Goal: Information Seeking & Learning: Learn about a topic

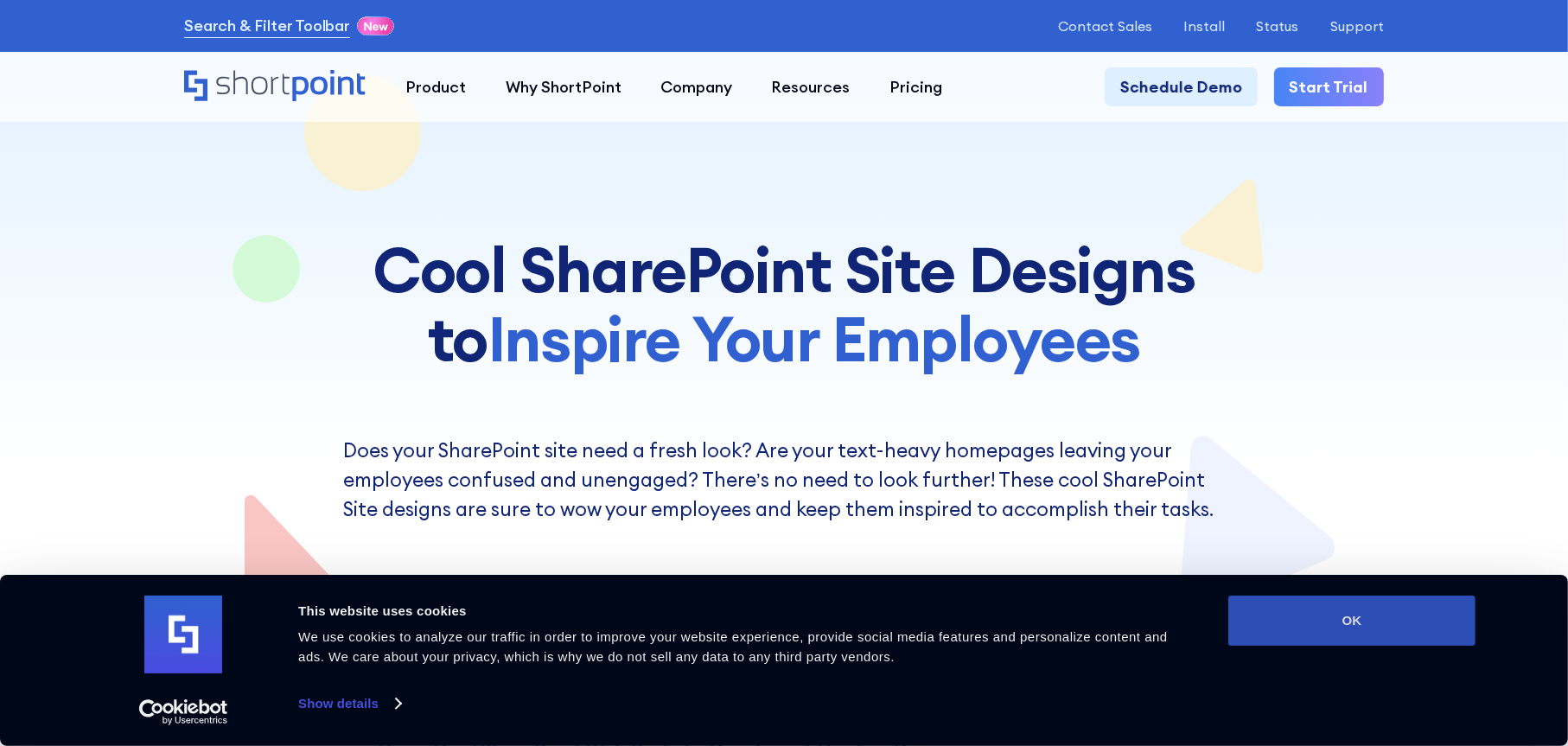
click at [1339, 613] on button "OK" at bounding box center [1352, 619] width 247 height 50
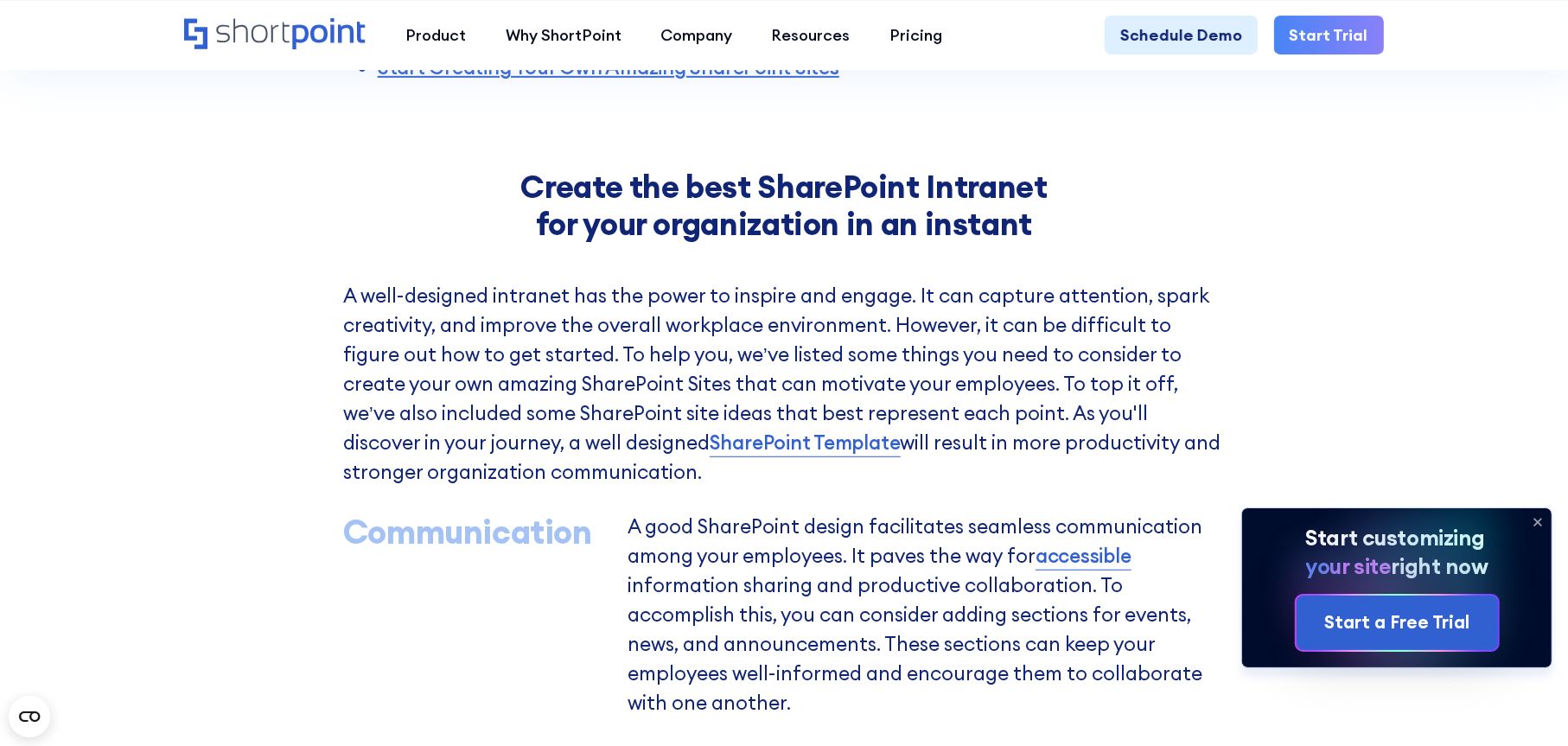
scroll to position [975, 0]
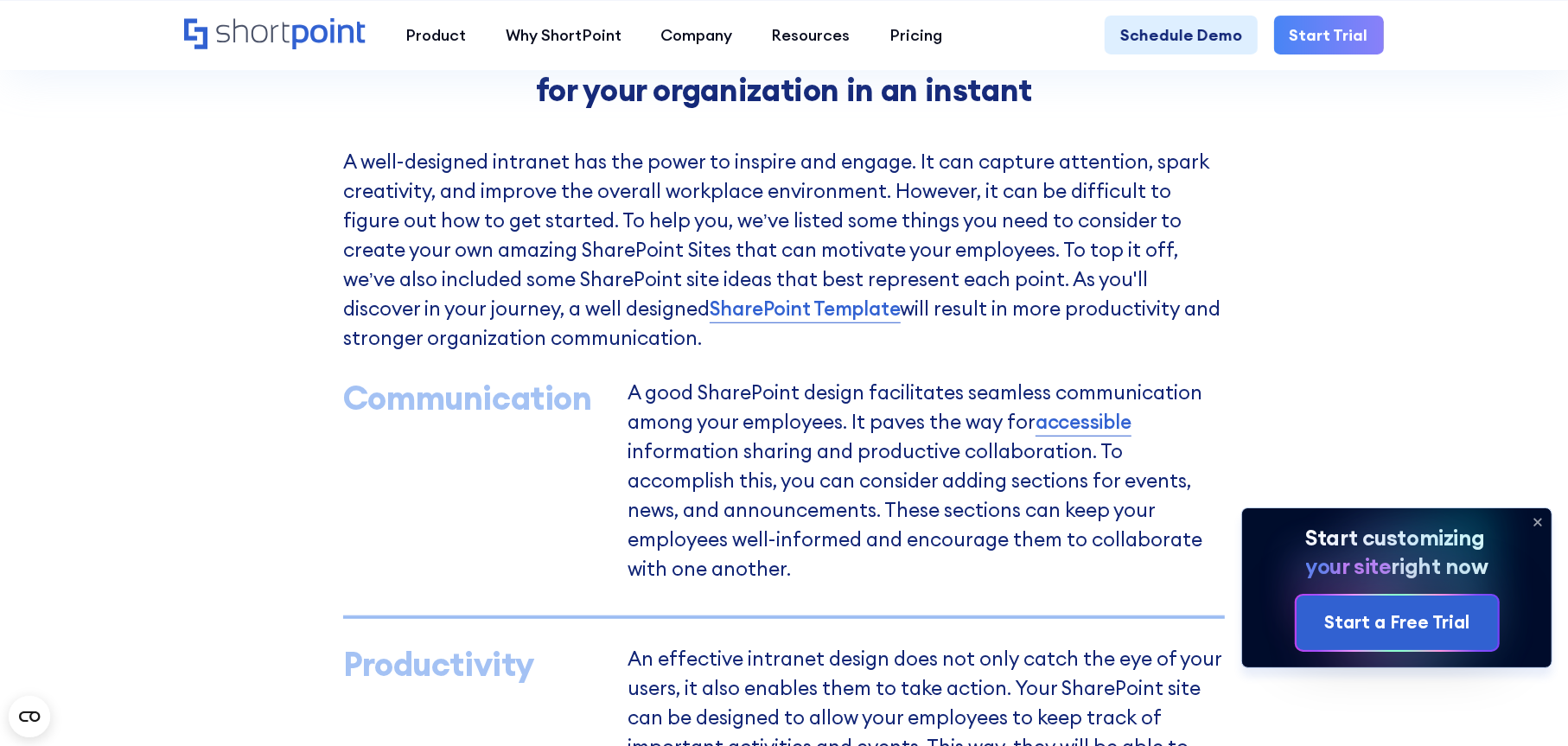
click at [1542, 522] on icon at bounding box center [1537, 522] width 28 height 28
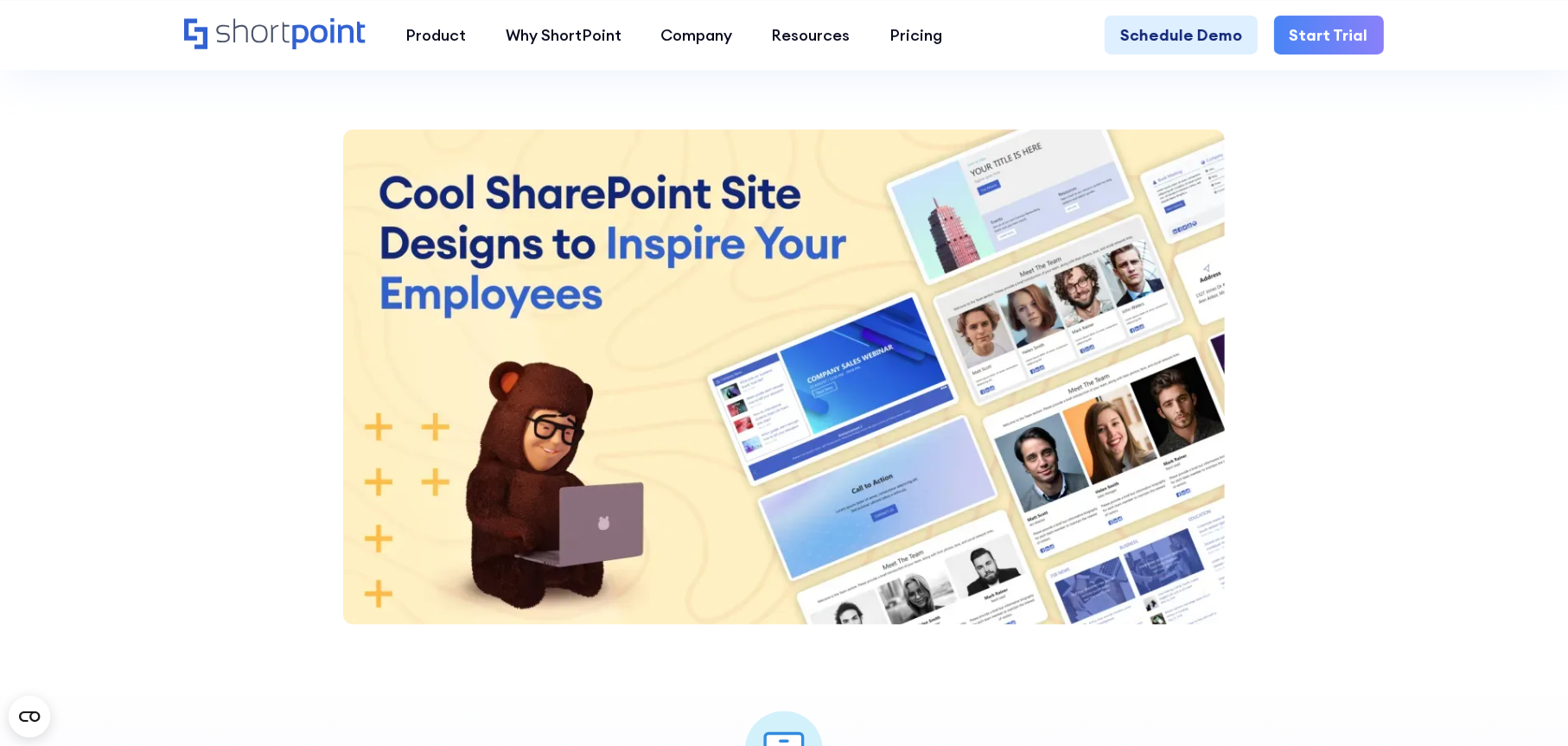
scroll to position [2185, 0]
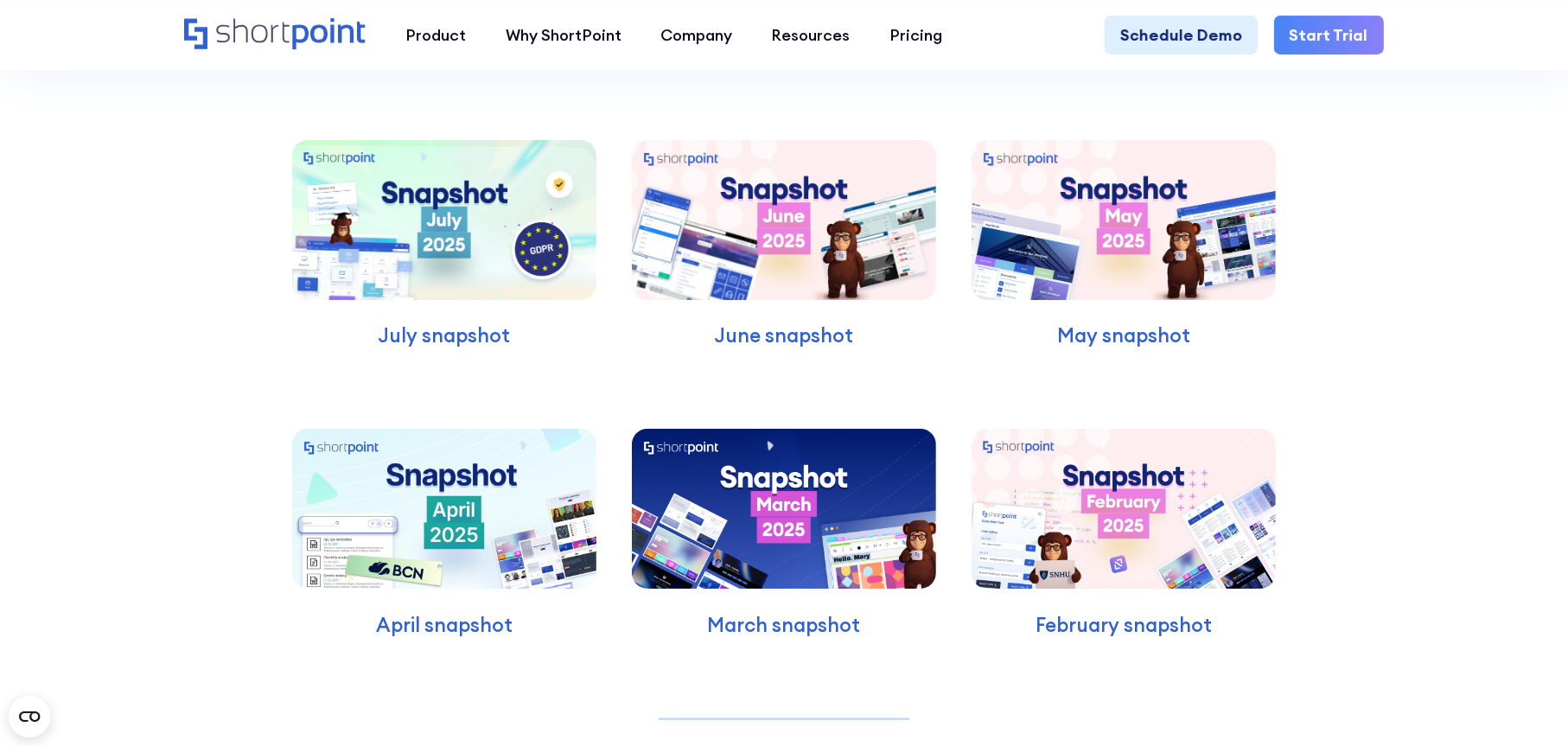
scroll to position [5123, 0]
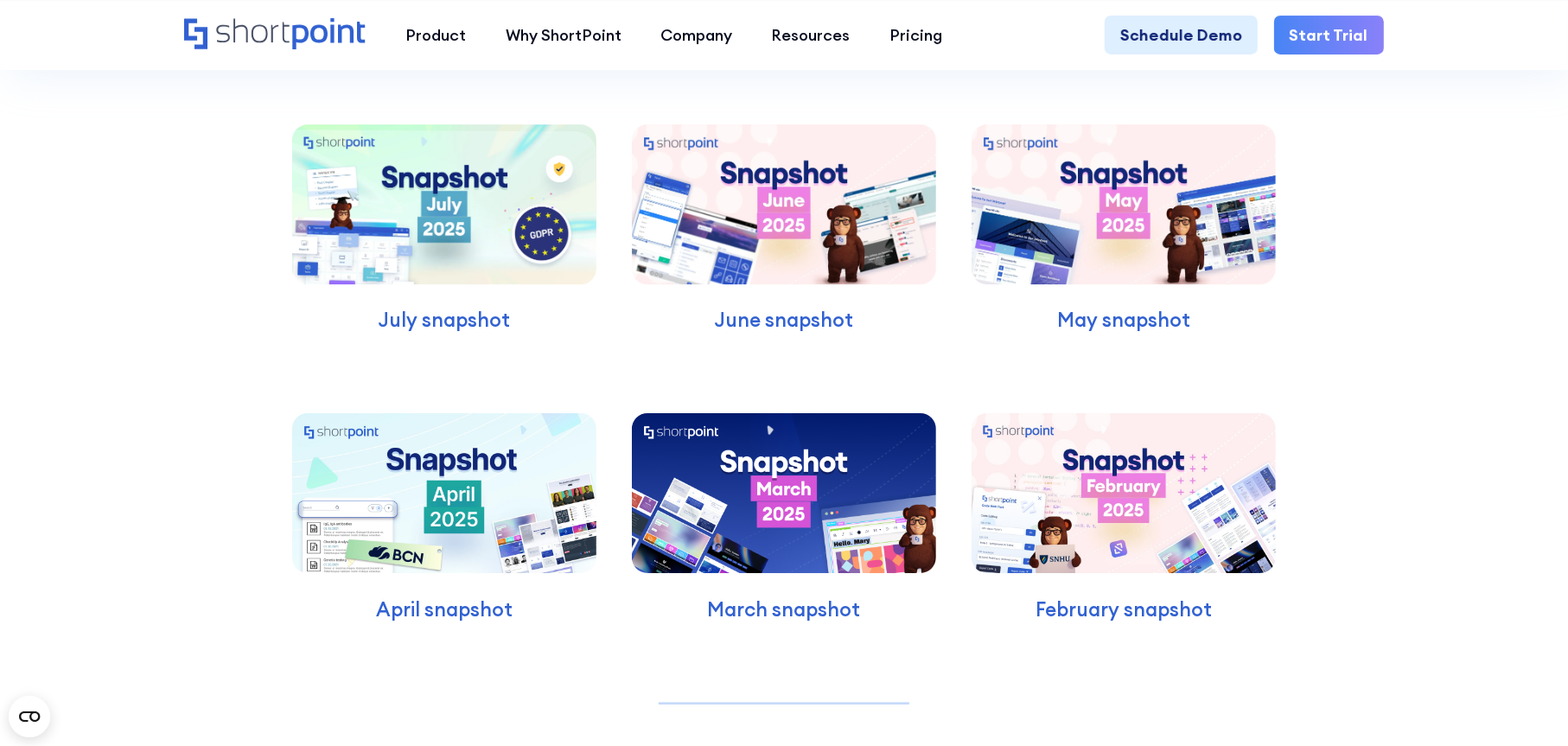
click at [505, 280] on img at bounding box center [444, 204] width 305 height 159
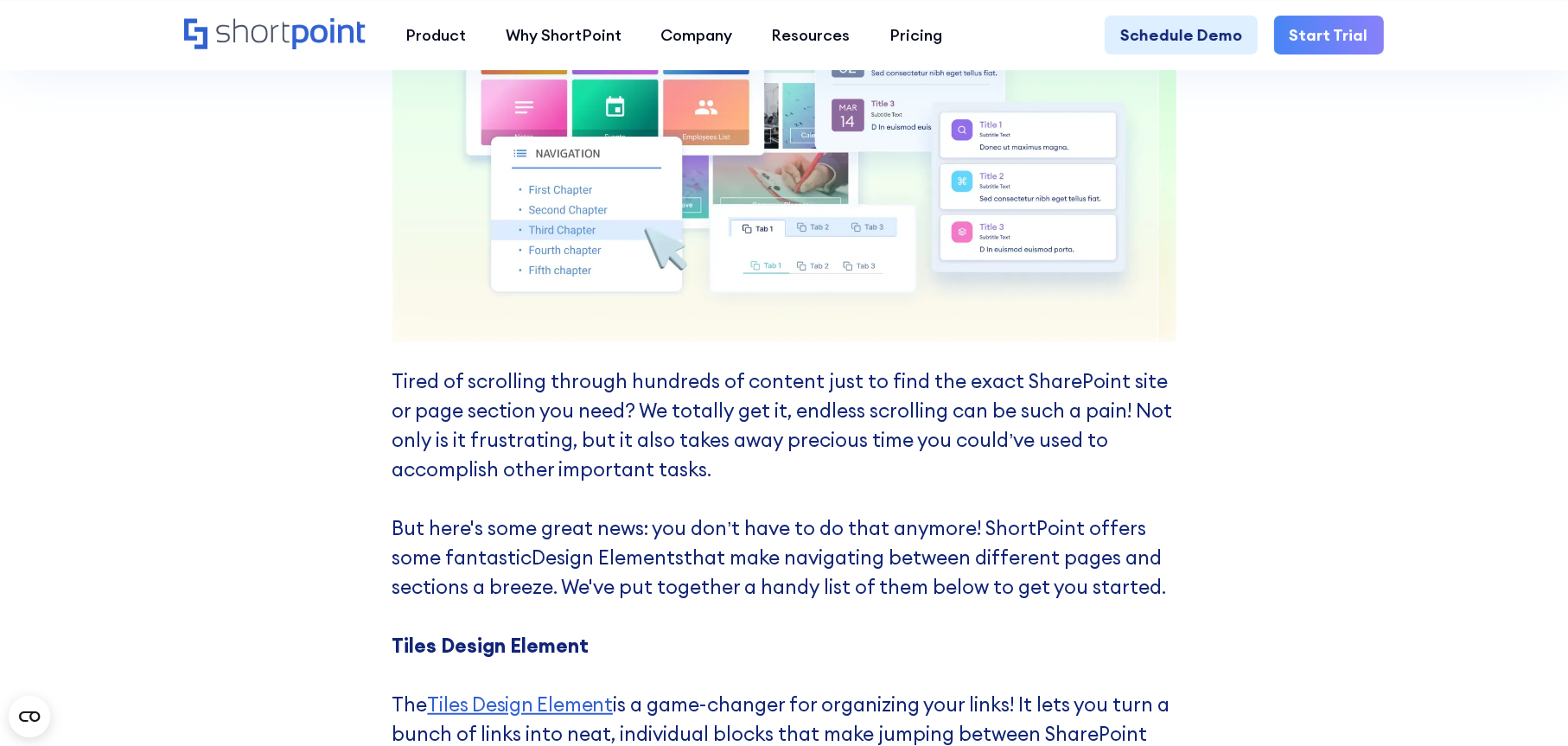
scroll to position [5704, 0]
